Goal: Answer question/provide support: Share knowledge or assist other users

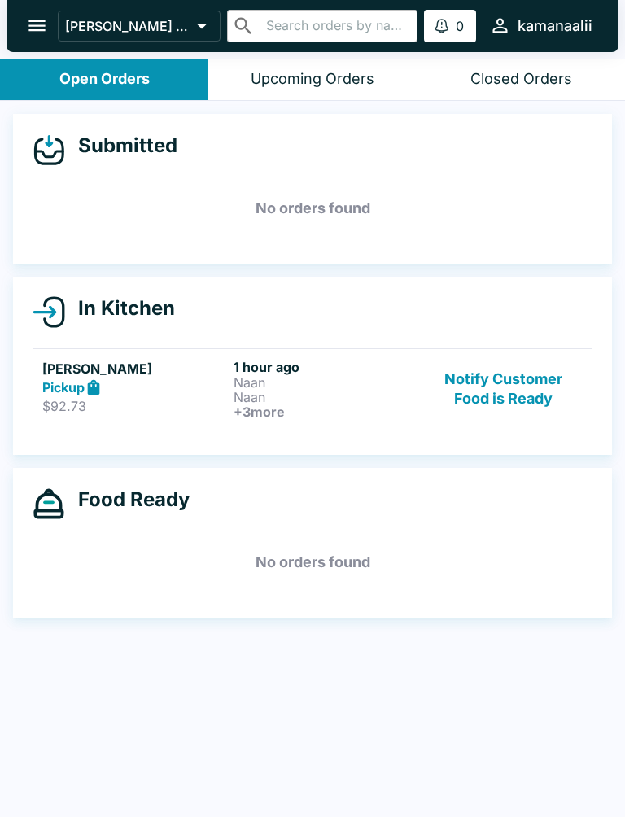
scroll to position [2, 0]
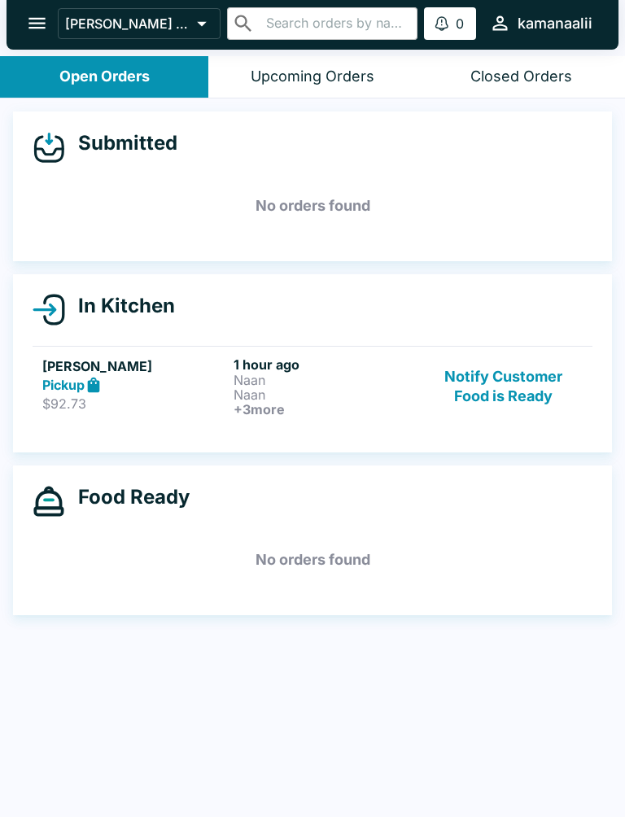
click at [468, 391] on button "Notify Customer Food is Ready" at bounding box center [504, 386] width 158 height 60
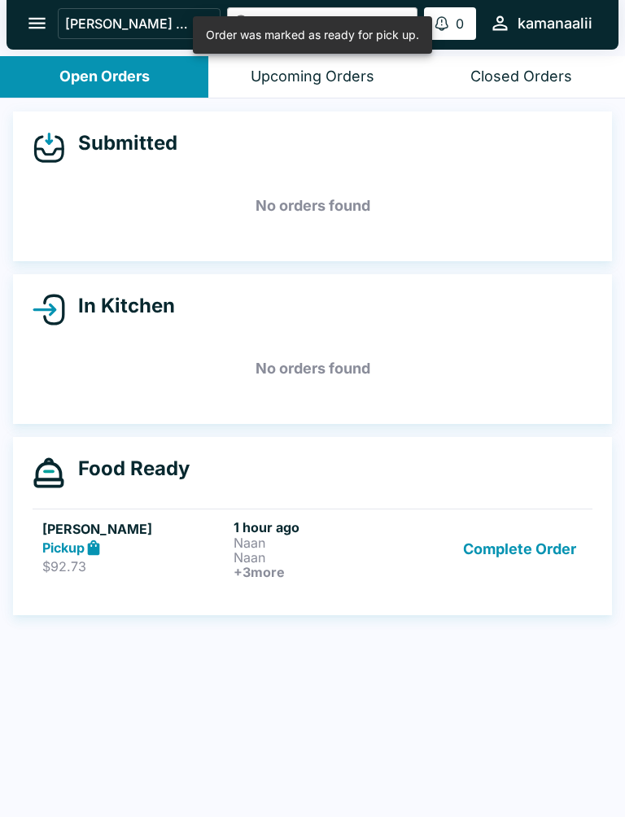
click at [248, 550] on p "Naan" at bounding box center [326, 557] width 185 height 15
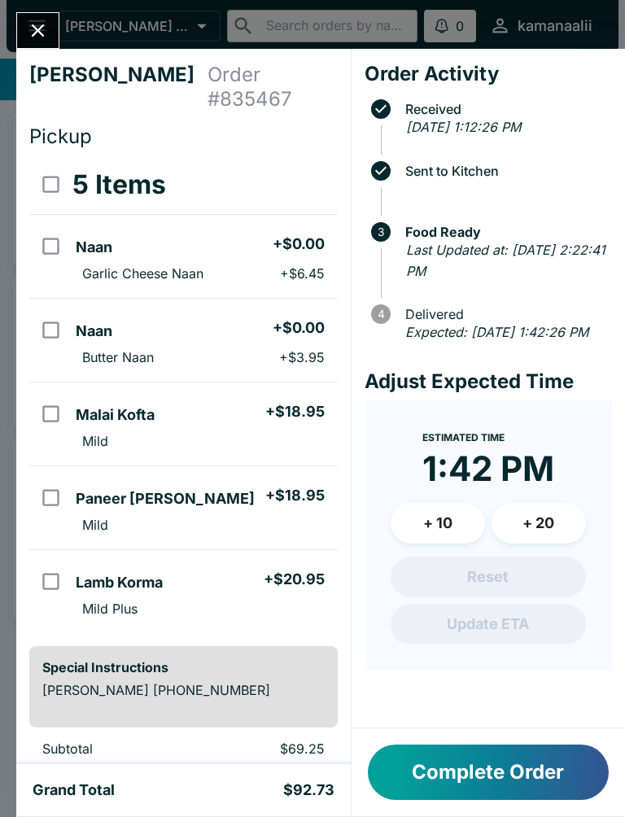
click at [49, 38] on icon "Close" at bounding box center [38, 31] width 22 height 22
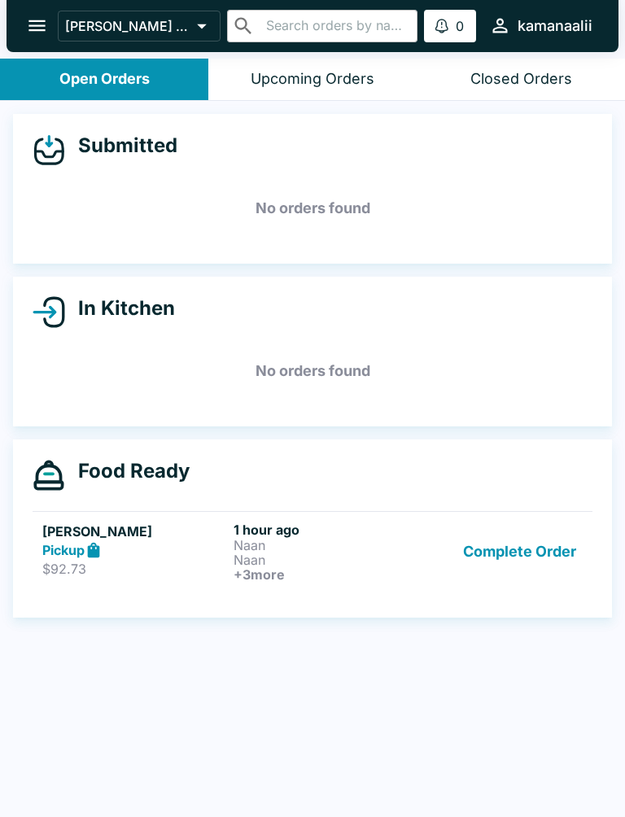
click at [181, 536] on h5 "[PERSON_NAME]" at bounding box center [134, 532] width 185 height 20
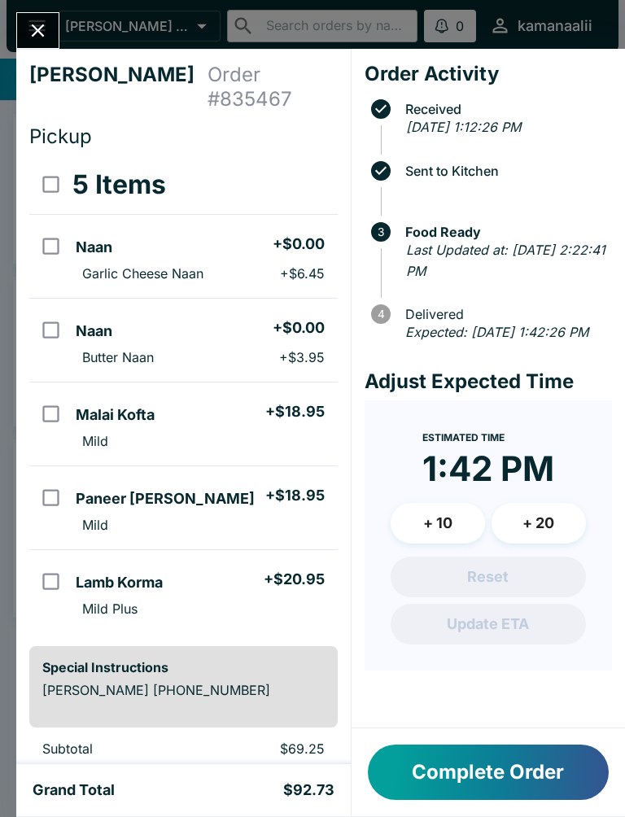
click at [37, 28] on icon "Close" at bounding box center [38, 31] width 22 height 22
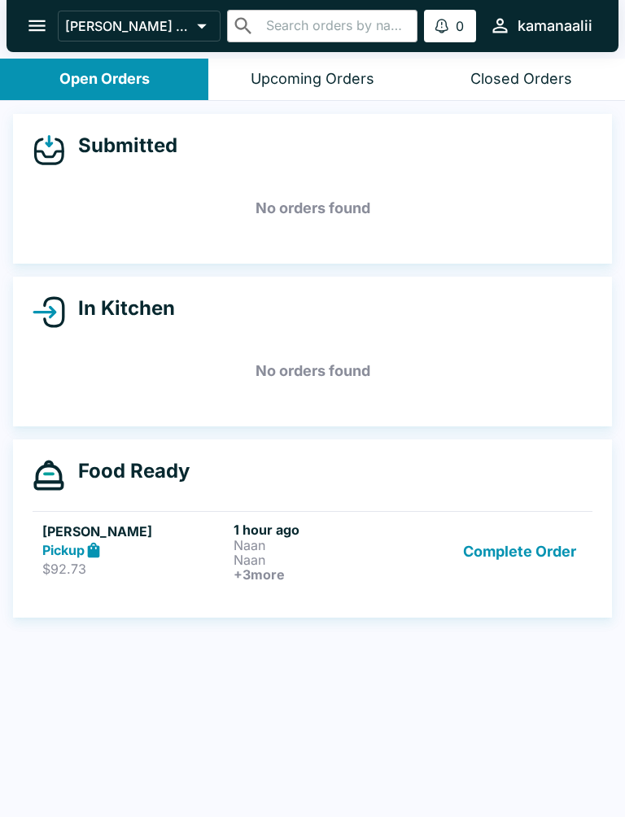
click at [208, 541] on div "Pickup" at bounding box center [134, 550] width 185 height 19
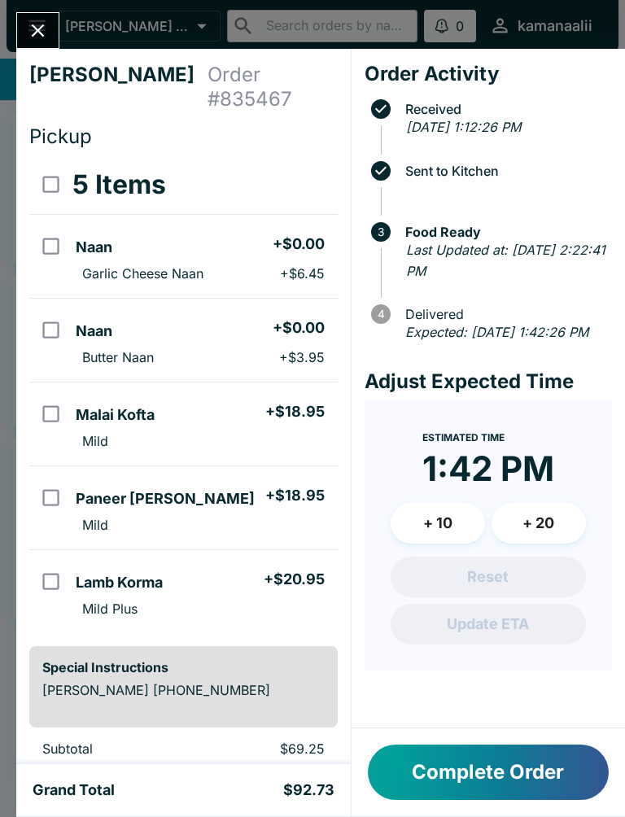
click at [41, 20] on icon "Close" at bounding box center [38, 31] width 22 height 22
